Goal: Information Seeking & Learning: Learn about a topic

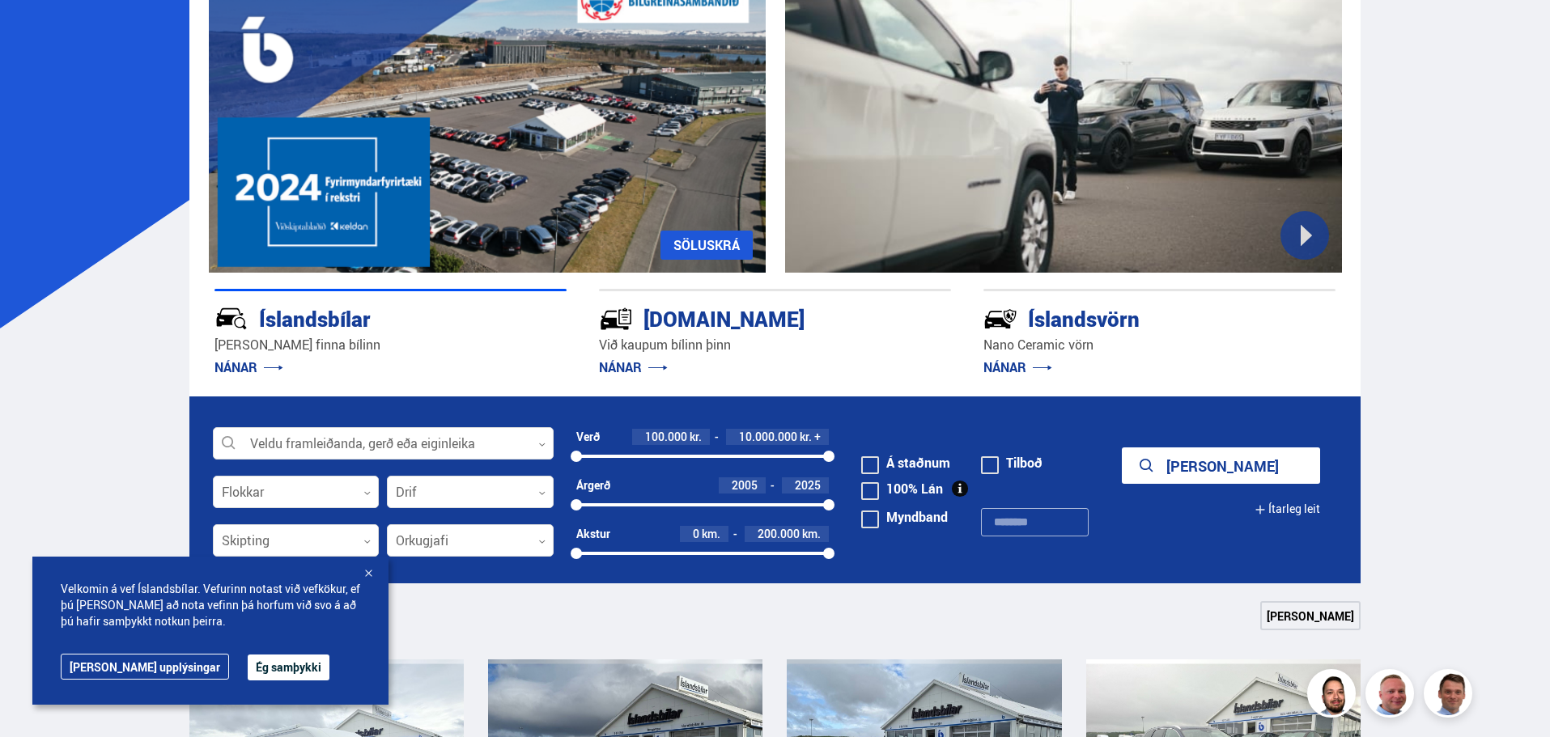
scroll to position [648, 0]
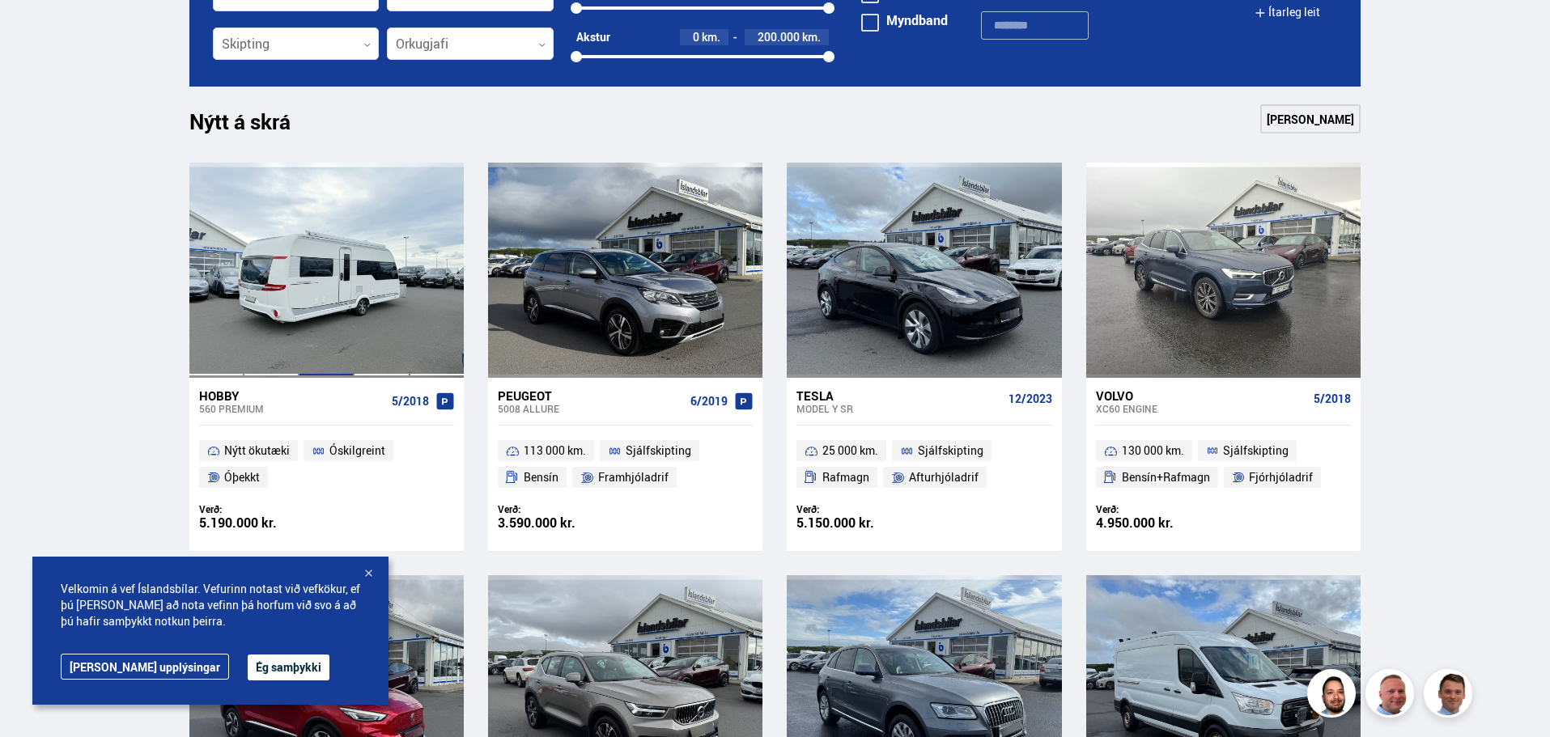
click at [302, 349] on div at bounding box center [326, 270] width 55 height 215
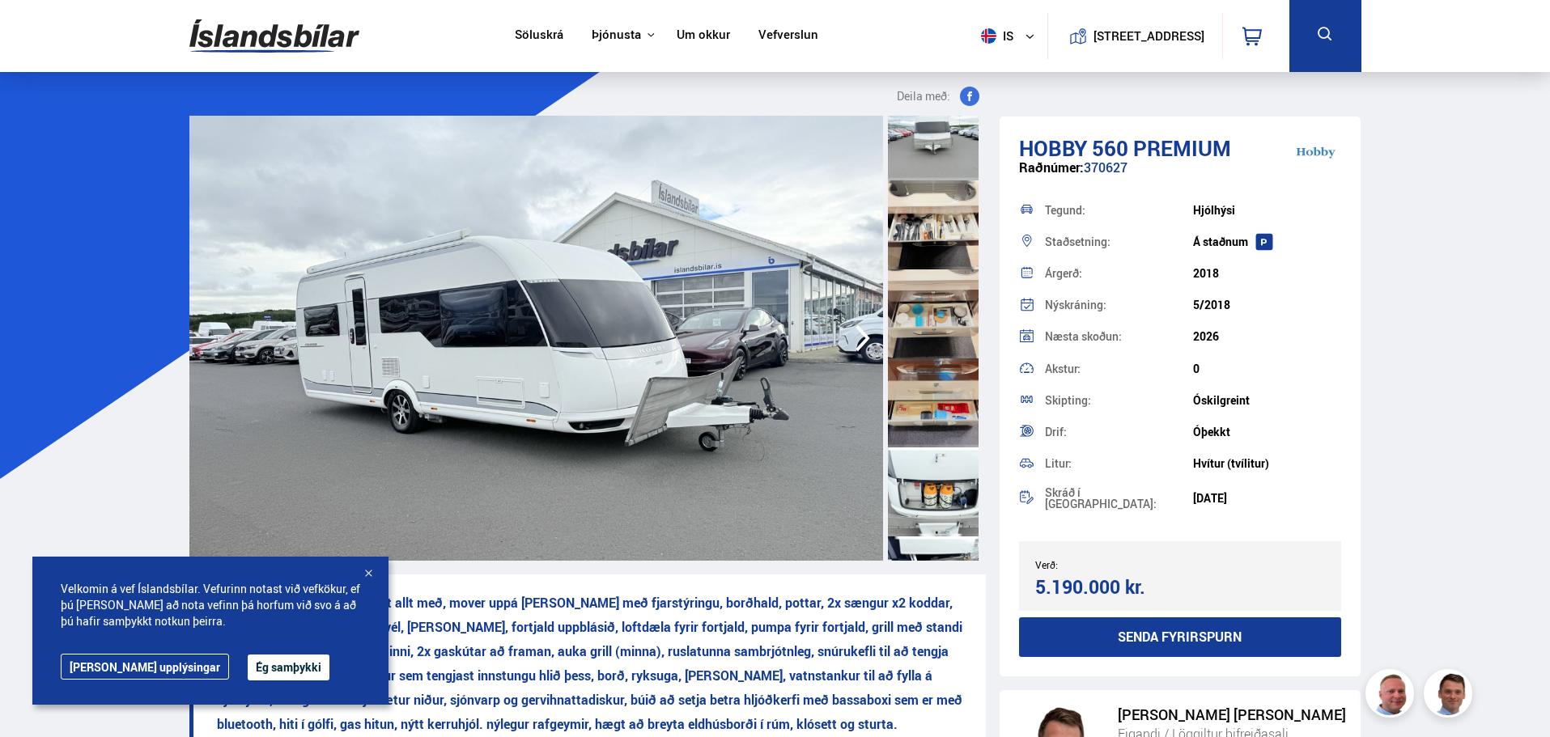
click at [274, 40] on img at bounding box center [274, 36] width 170 height 53
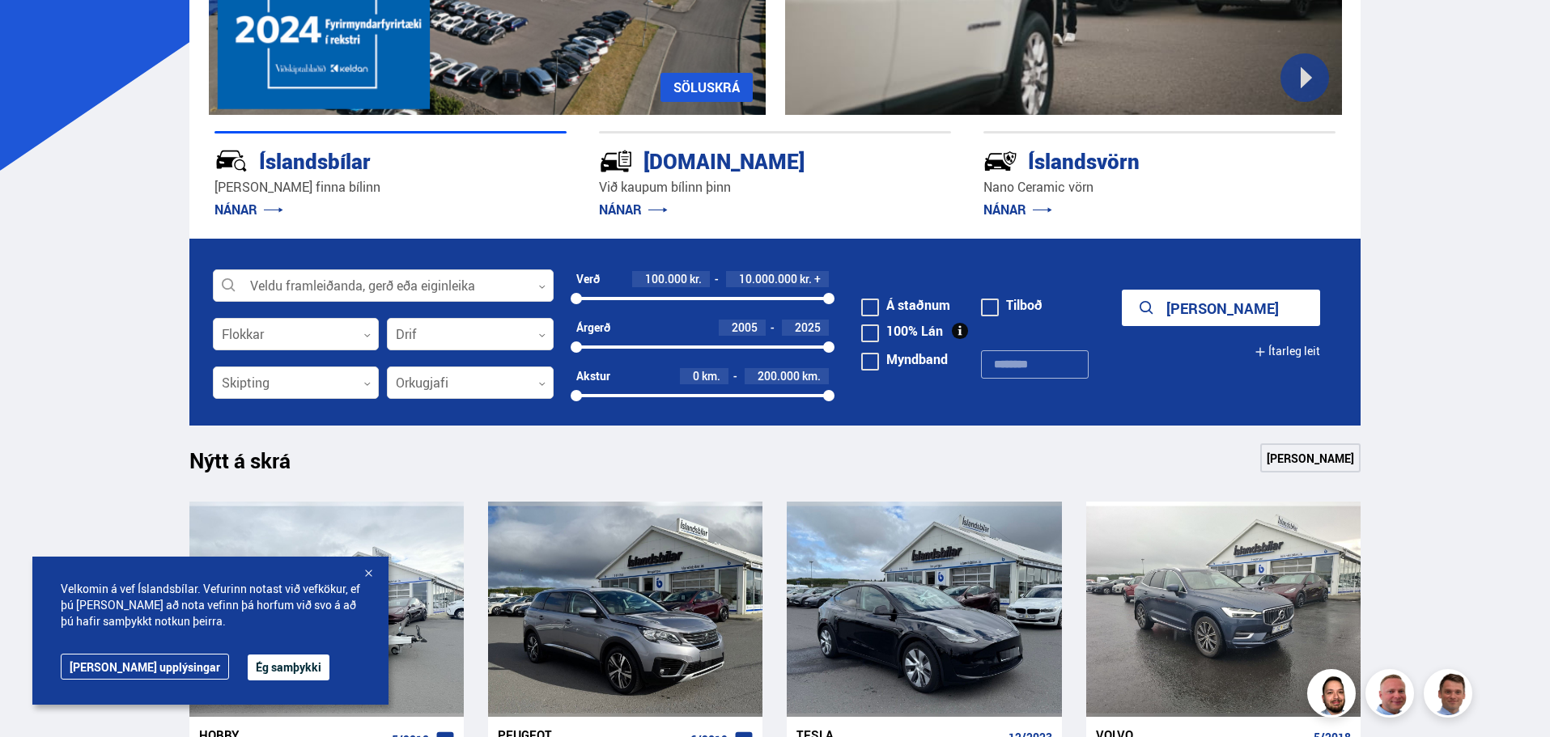
scroll to position [567, 0]
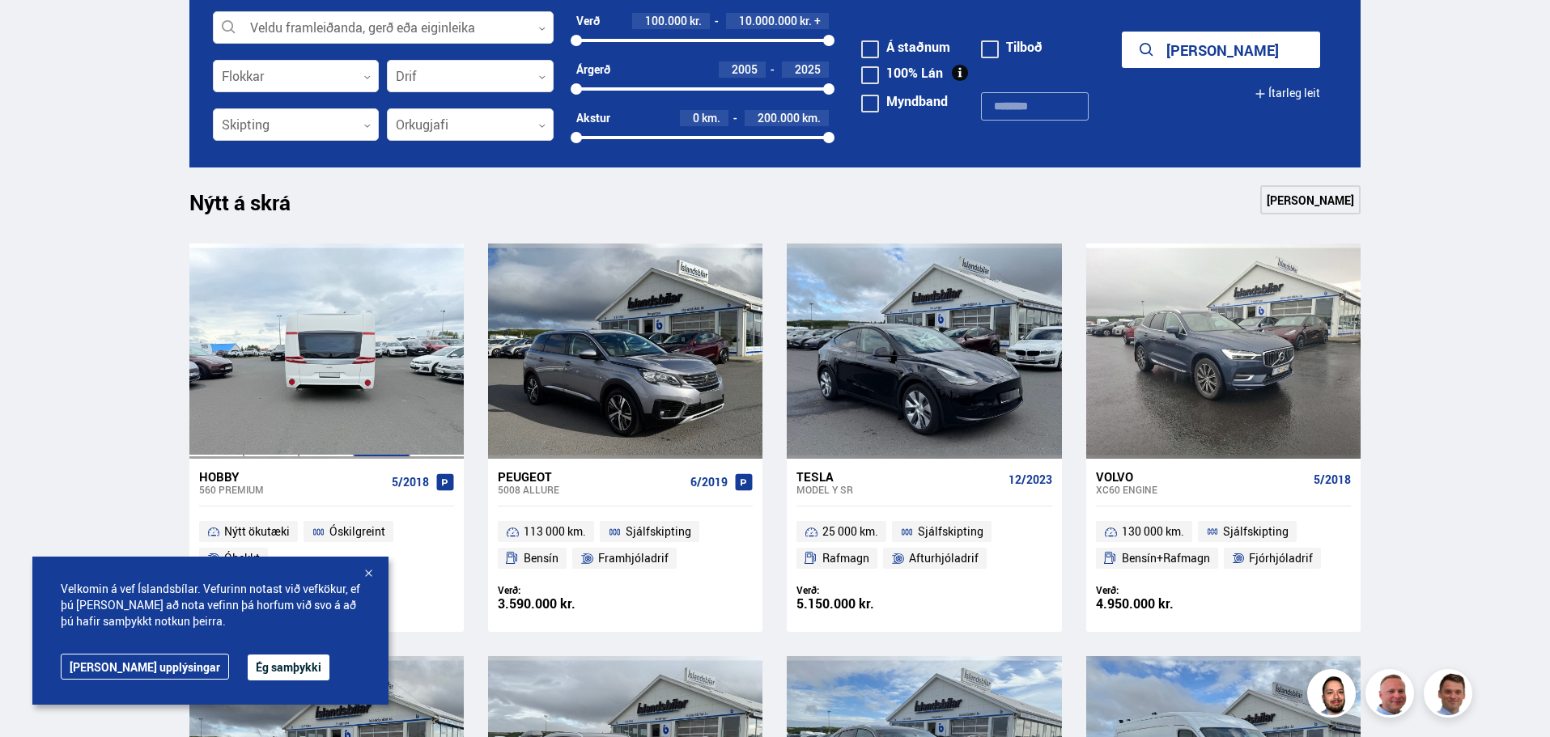
click at [384, 290] on div at bounding box center [381, 351] width 55 height 215
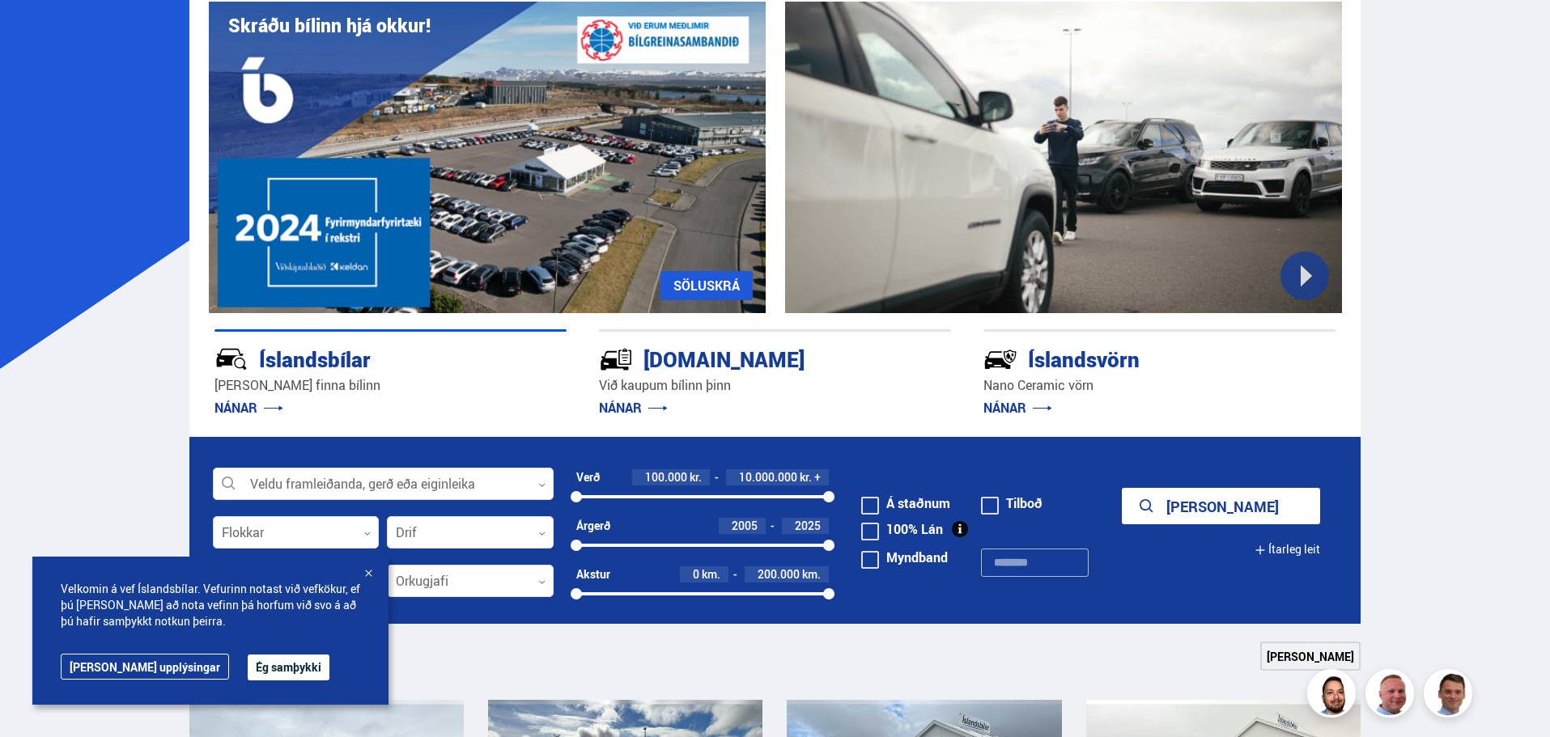
scroll to position [567, 0]
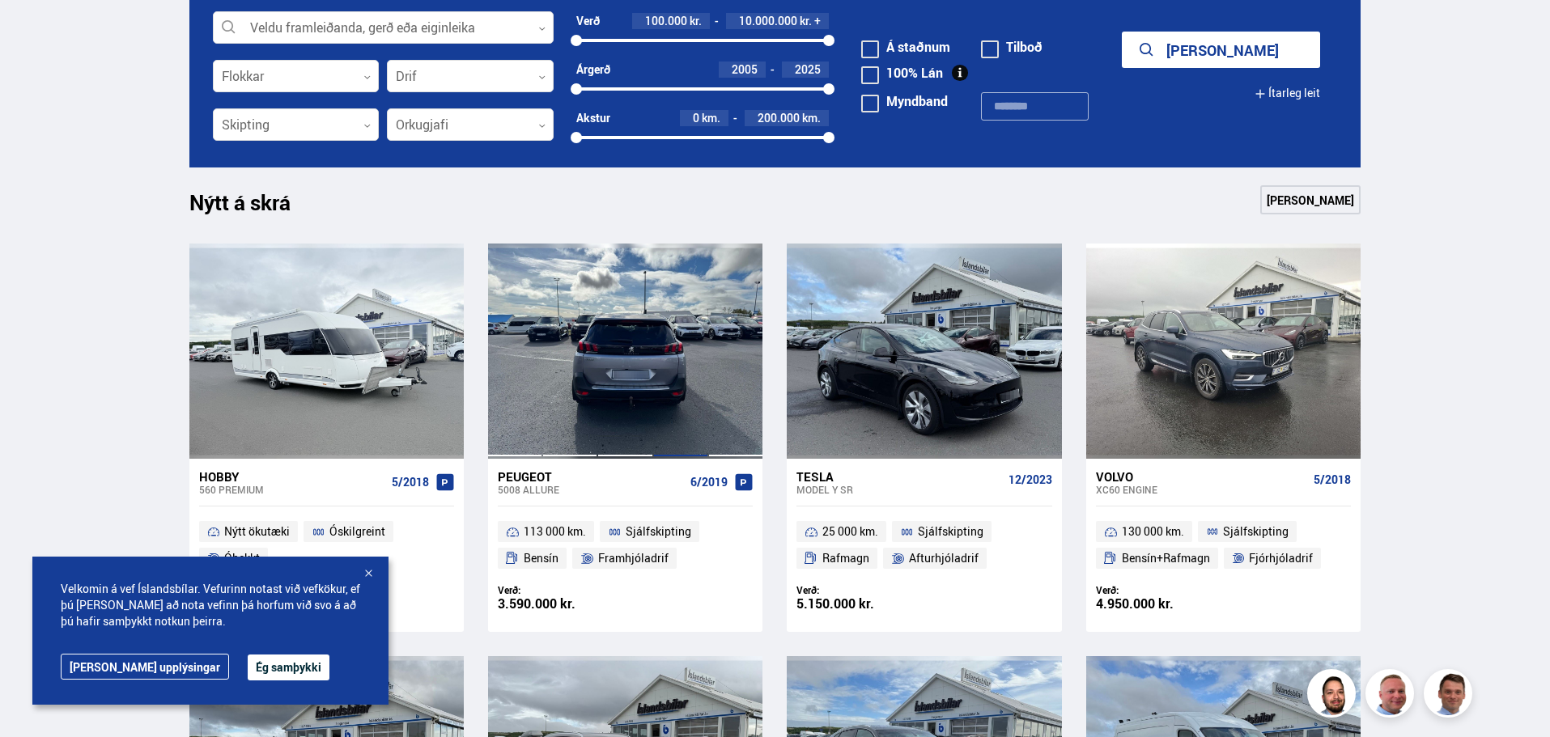
click at [675, 375] on div at bounding box center [680, 351] width 55 height 215
